Goal: Information Seeking & Learning: Learn about a topic

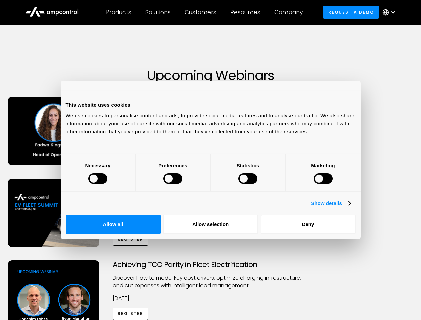
click at [107, 184] on div at bounding box center [97, 178] width 19 height 11
click at [350, 207] on link "Show details" at bounding box center [330, 203] width 39 height 8
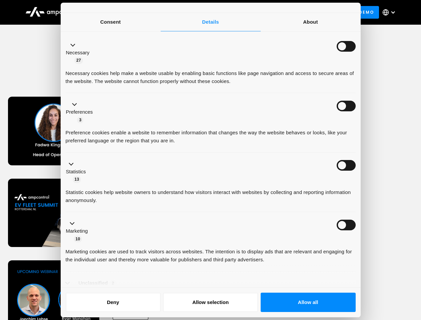
click at [356, 93] on li "Necessary 27 Necessary cookies help make a website usable by enabling basic fun…" at bounding box center [211, 64] width 290 height 60
click at [359, 255] on ul "Necessary 27 Necessary cookies help make a website usable by enabling basic fun…" at bounding box center [210, 171] width 296 height 275
click at [359, 276] on ul "Necessary 27 Necessary cookies help make a website usable by enabling basic fun…" at bounding box center [210, 171] width 296 height 275
click at [205, 12] on div "Customers" at bounding box center [201, 12] width 32 height 7
click at [118, 12] on div "Products" at bounding box center [118, 12] width 25 height 7
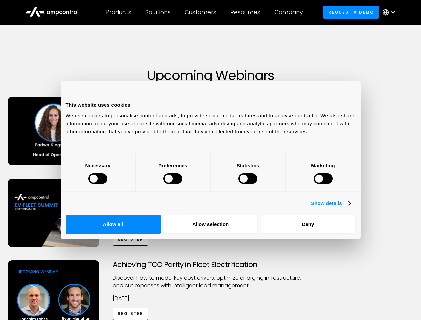
click at [107, 184] on div at bounding box center [97, 178] width 19 height 11
click at [350, 207] on link "Show details" at bounding box center [330, 203] width 39 height 8
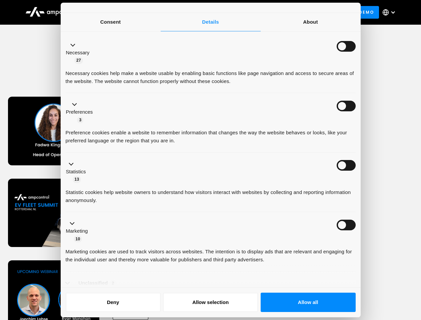
click at [356, 93] on li "Necessary 27 Necessary cookies help make a website usable by enabling basic fun…" at bounding box center [211, 64] width 290 height 60
click at [359, 255] on ul "Necessary 27 Necessary cookies help make a website usable by enabling basic fun…" at bounding box center [210, 171] width 296 height 275
click at [368, 276] on div "Achieving TCO Parity in Fleet Electrification Discover how to model key cost dr…" at bounding box center [210, 312] width 419 height 105
click at [205, 12] on div "Customers" at bounding box center [201, 12] width 32 height 7
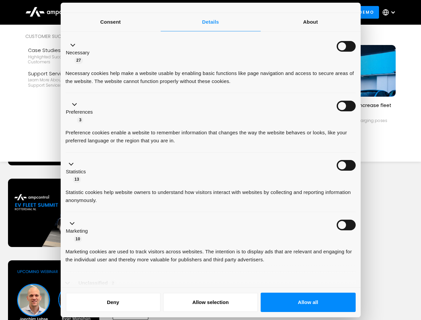
click at [118, 12] on div "Products" at bounding box center [118, 12] width 25 height 7
